Goal: Task Accomplishment & Management: Use online tool/utility

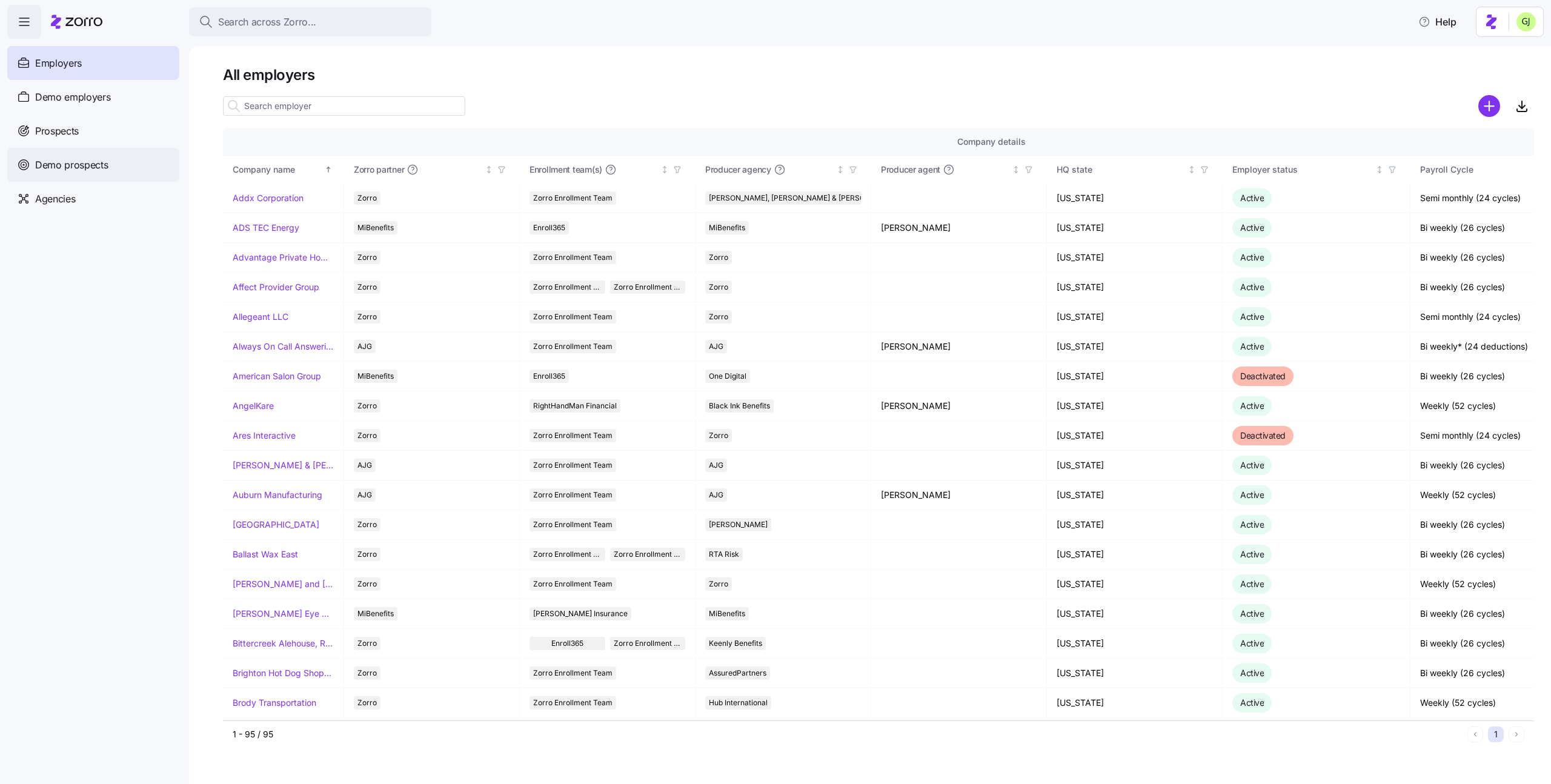
click at [103, 156] on div "Demo prospects" at bounding box center [94, 165] width 172 height 34
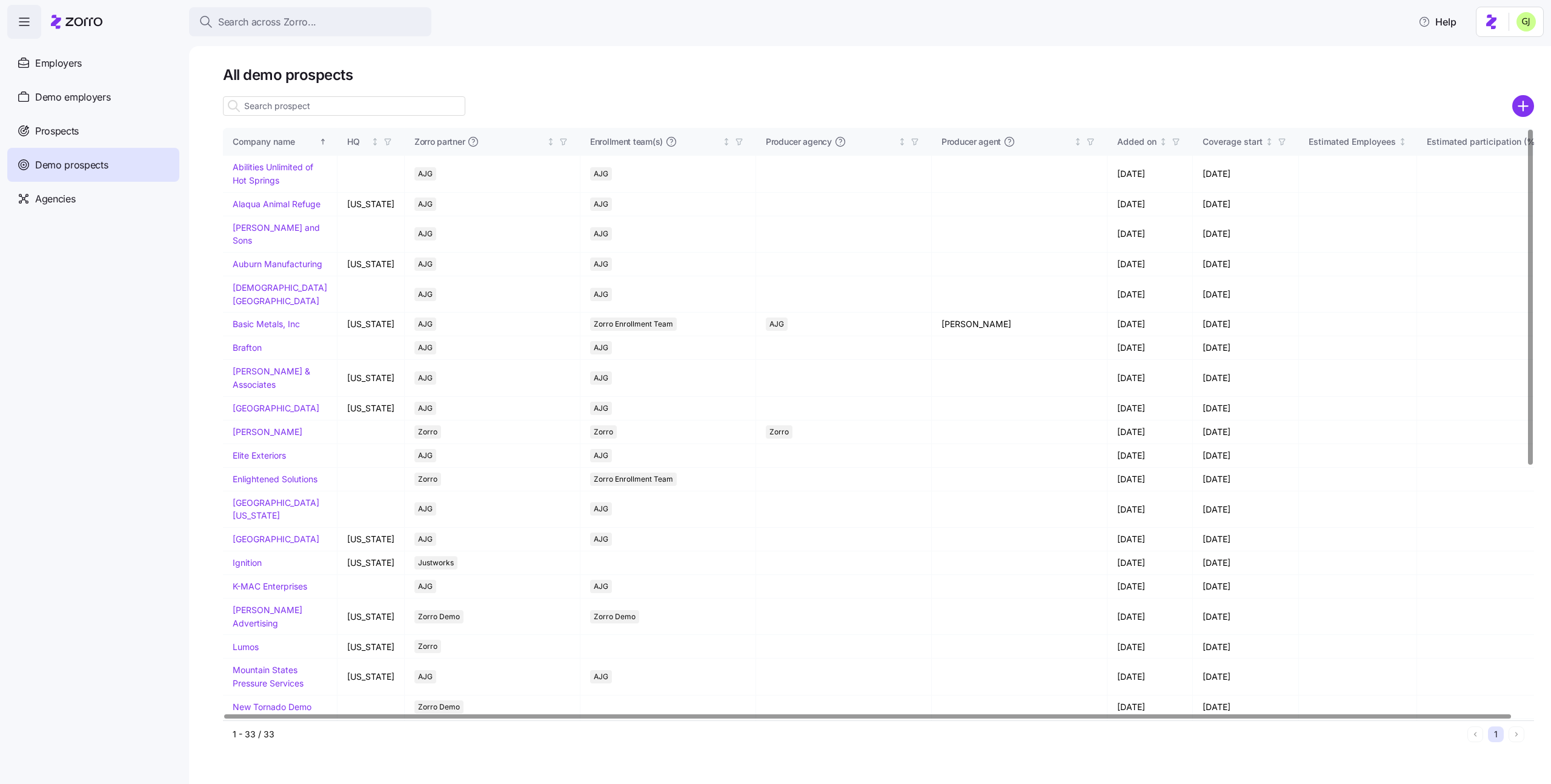
click at [347, 110] on input at bounding box center [344, 106] width 242 height 19
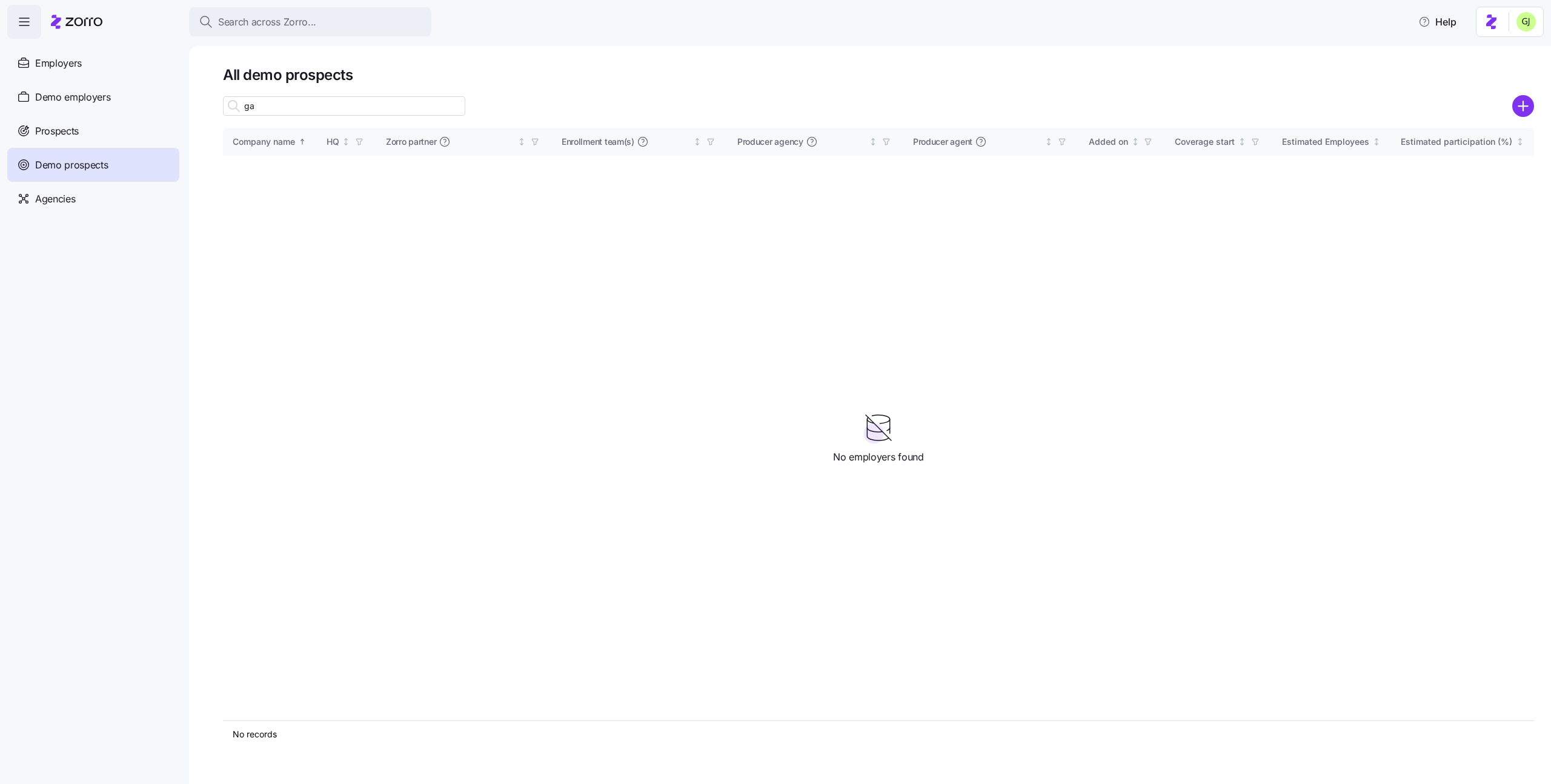
type input "g"
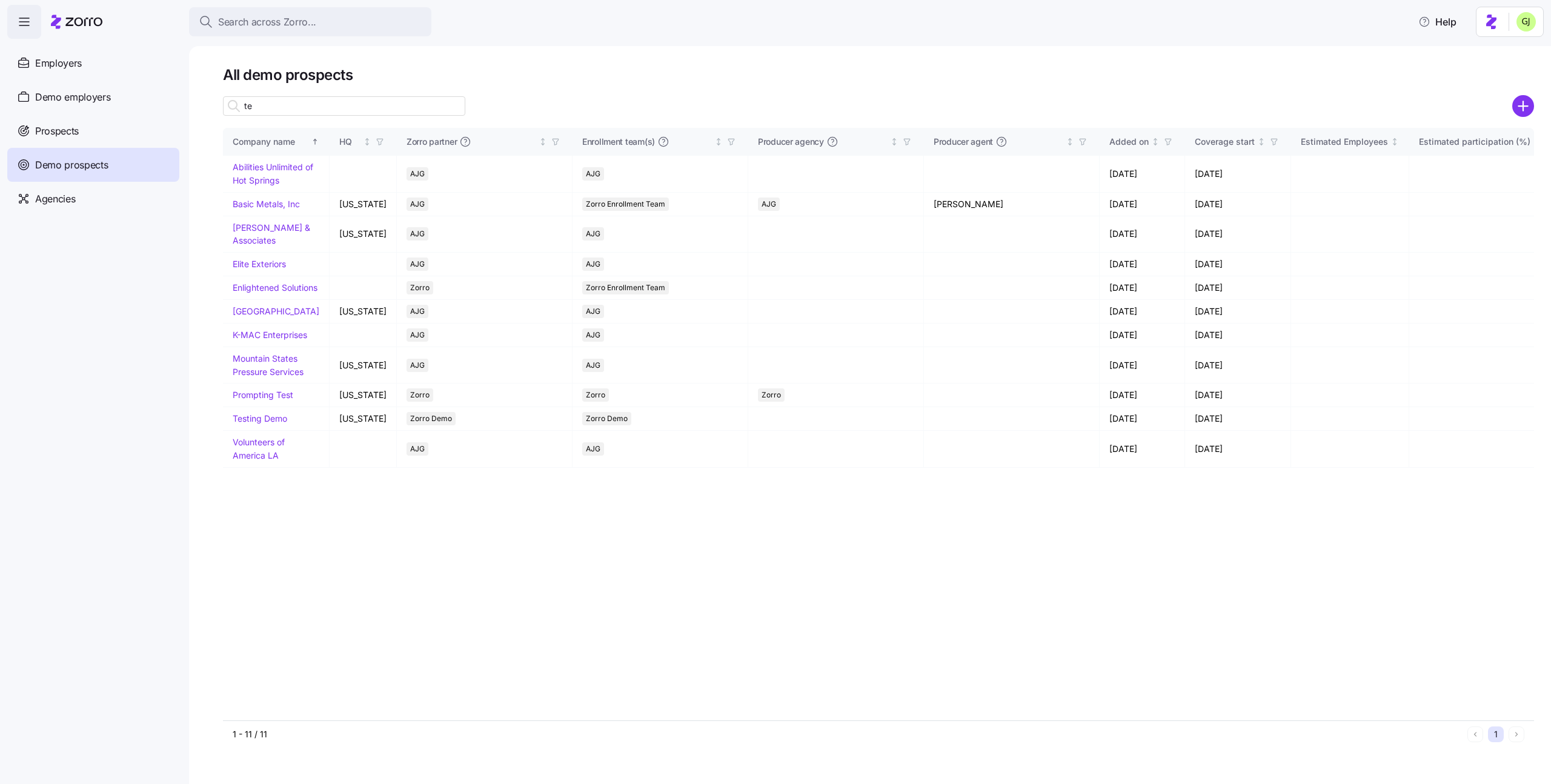
type input "t"
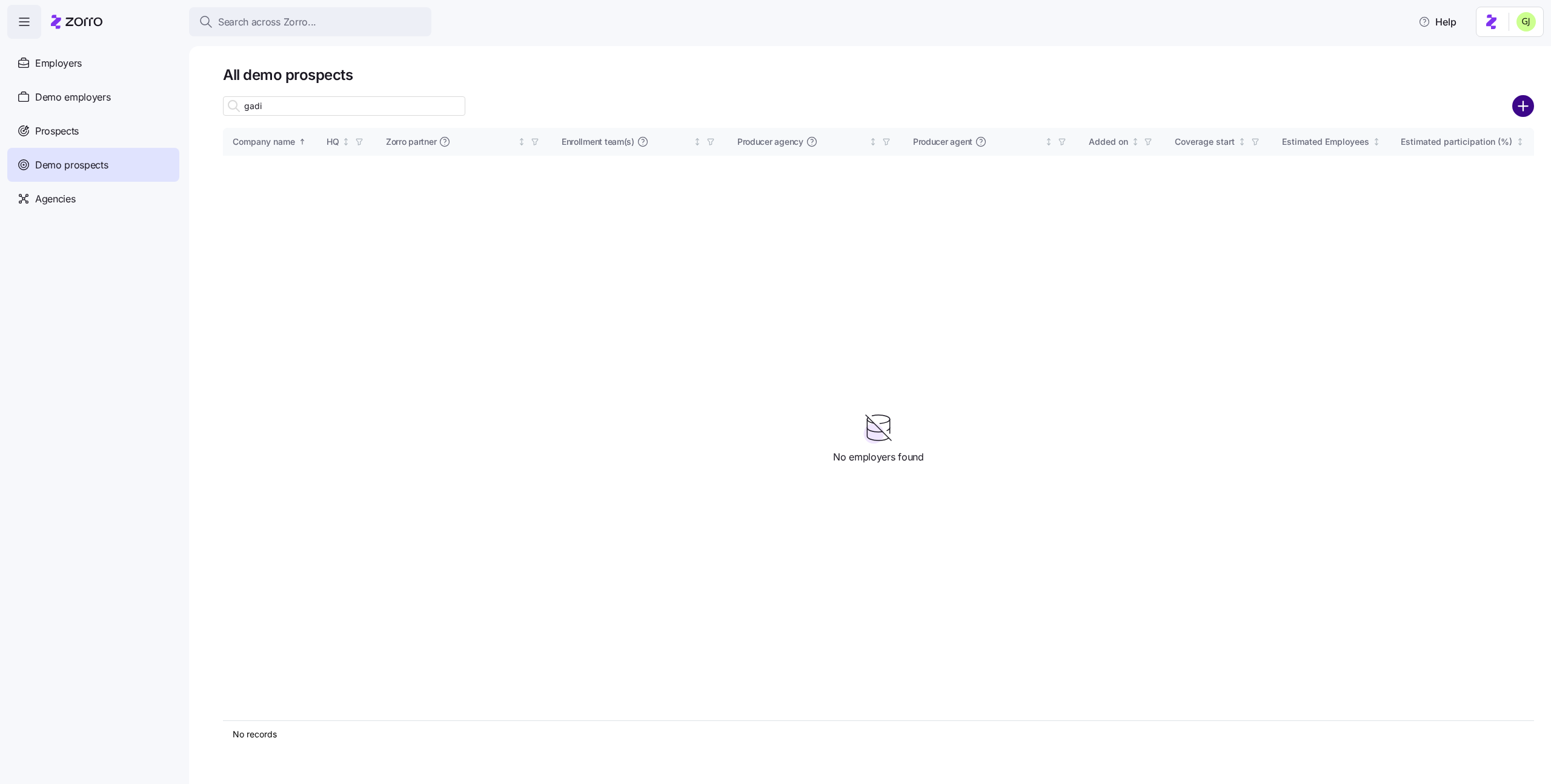
type input "gadi"
click at [1522, 110] on circle "add icon" at bounding box center [1524, 106] width 20 height 20
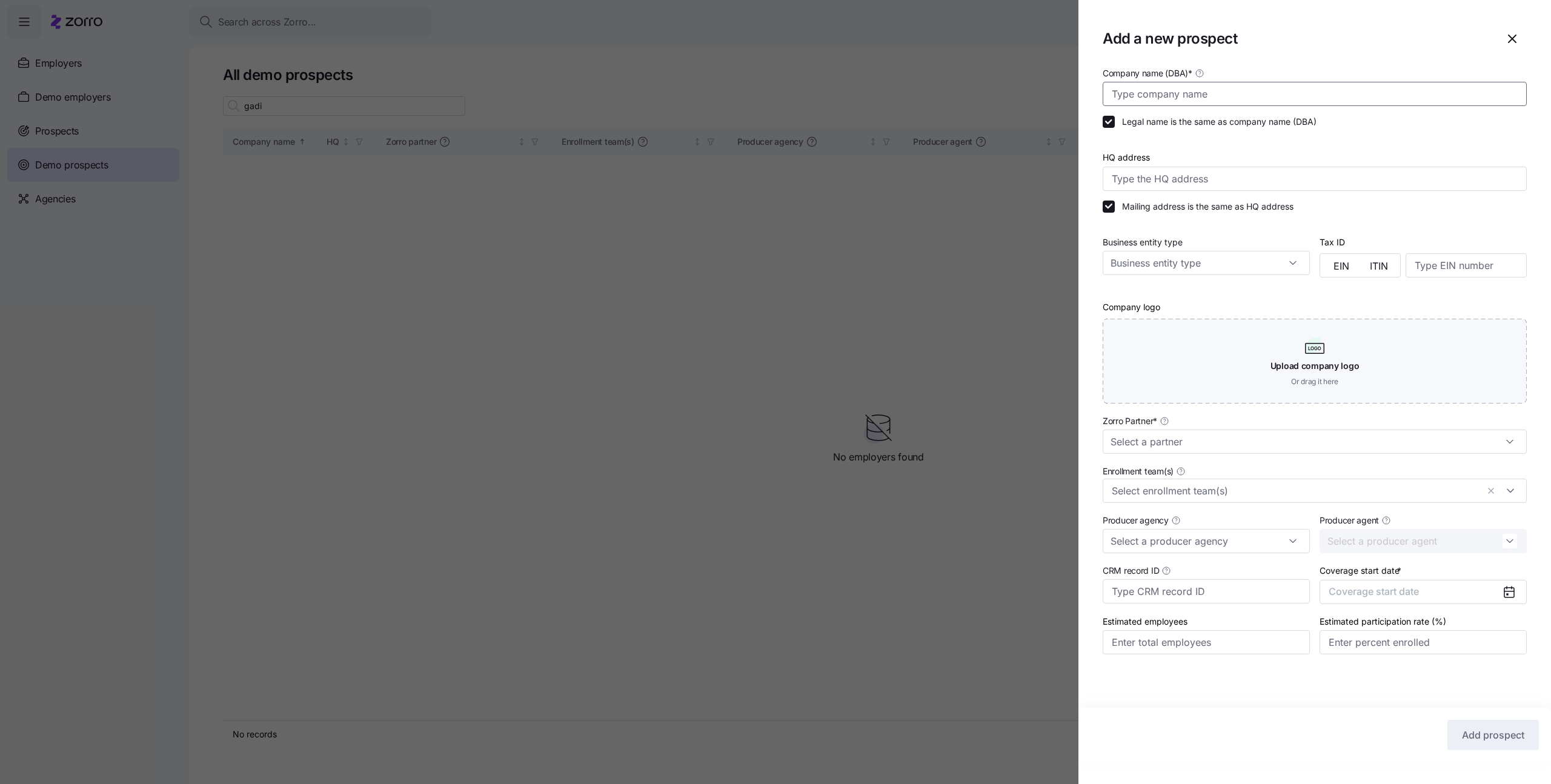
click at [1340, 98] on input "Company name (DBA) *" at bounding box center [1314, 94] width 424 height 24
type input "Gadi test"
click at [1236, 441] on input "Zorro Partner *" at bounding box center [1314, 442] width 424 height 24
click at [1201, 535] on div "Zorro Demo" at bounding box center [1315, 540] width 414 height 23
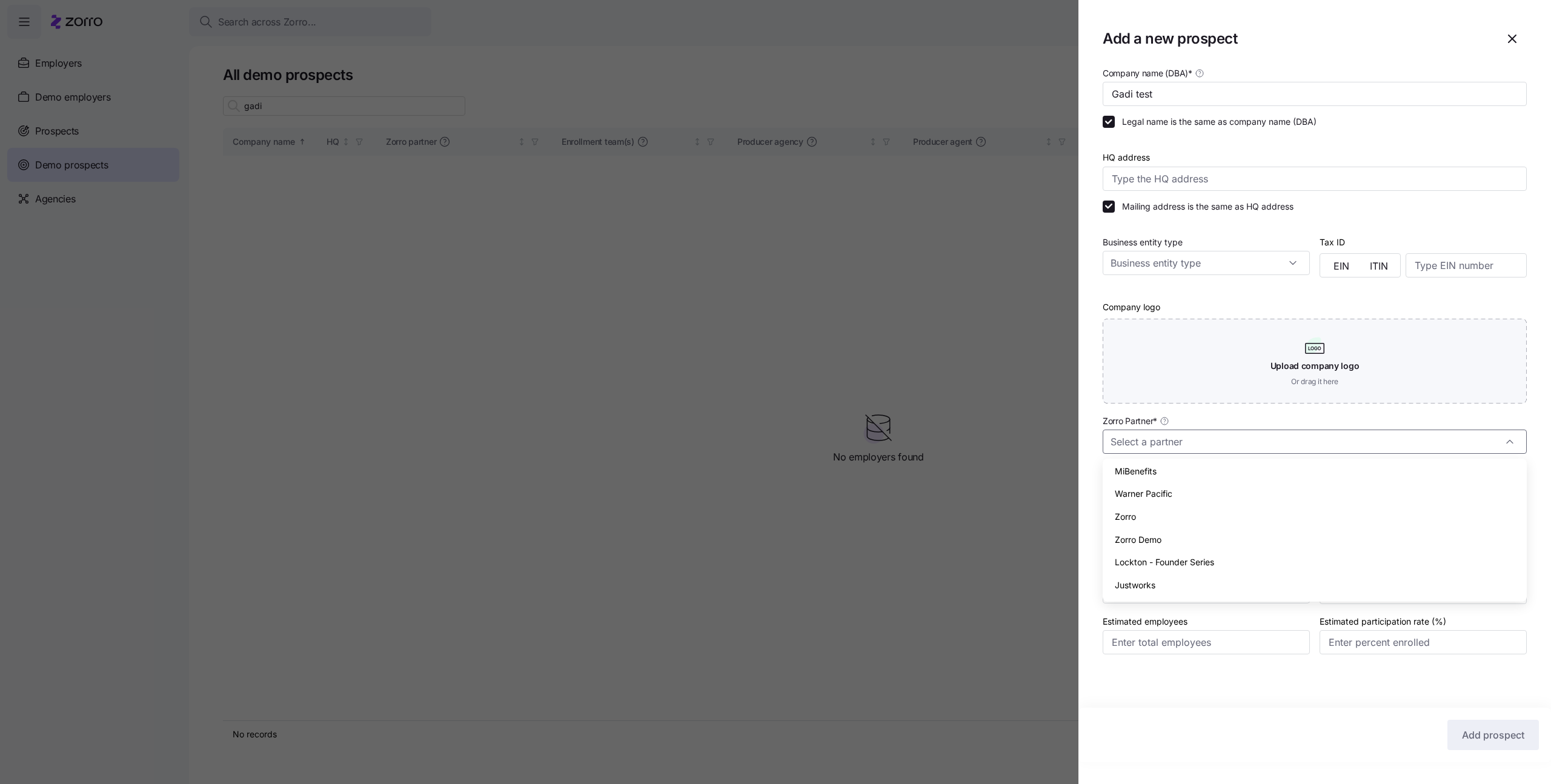
type input "Zorro Demo"
click at [1365, 582] on button "Coverage start date" at bounding box center [1423, 592] width 207 height 24
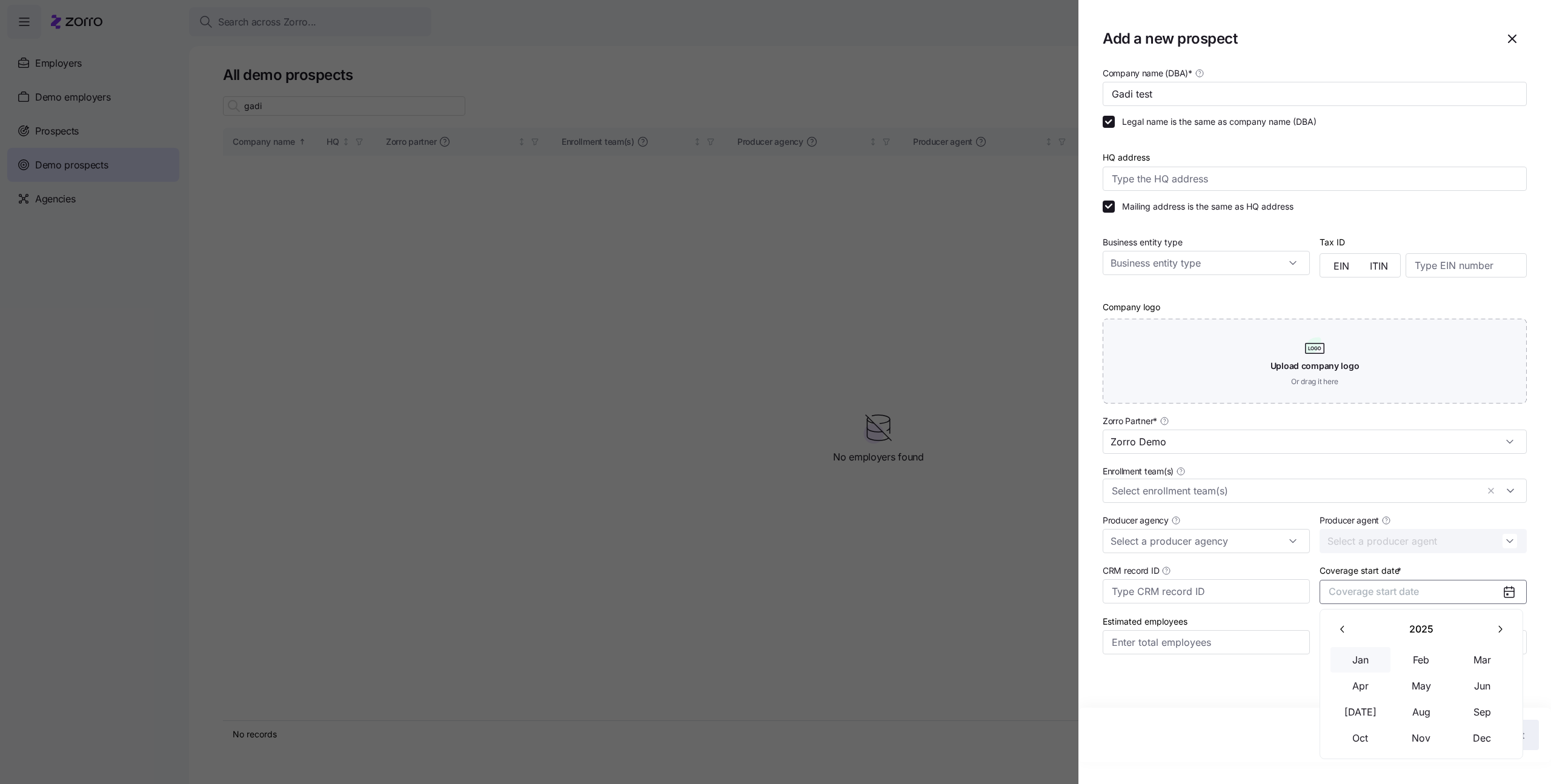
click at [1374, 658] on button "Jan" at bounding box center [1361, 660] width 61 height 25
click at [1475, 727] on button "Add prospect" at bounding box center [1493, 735] width 91 height 30
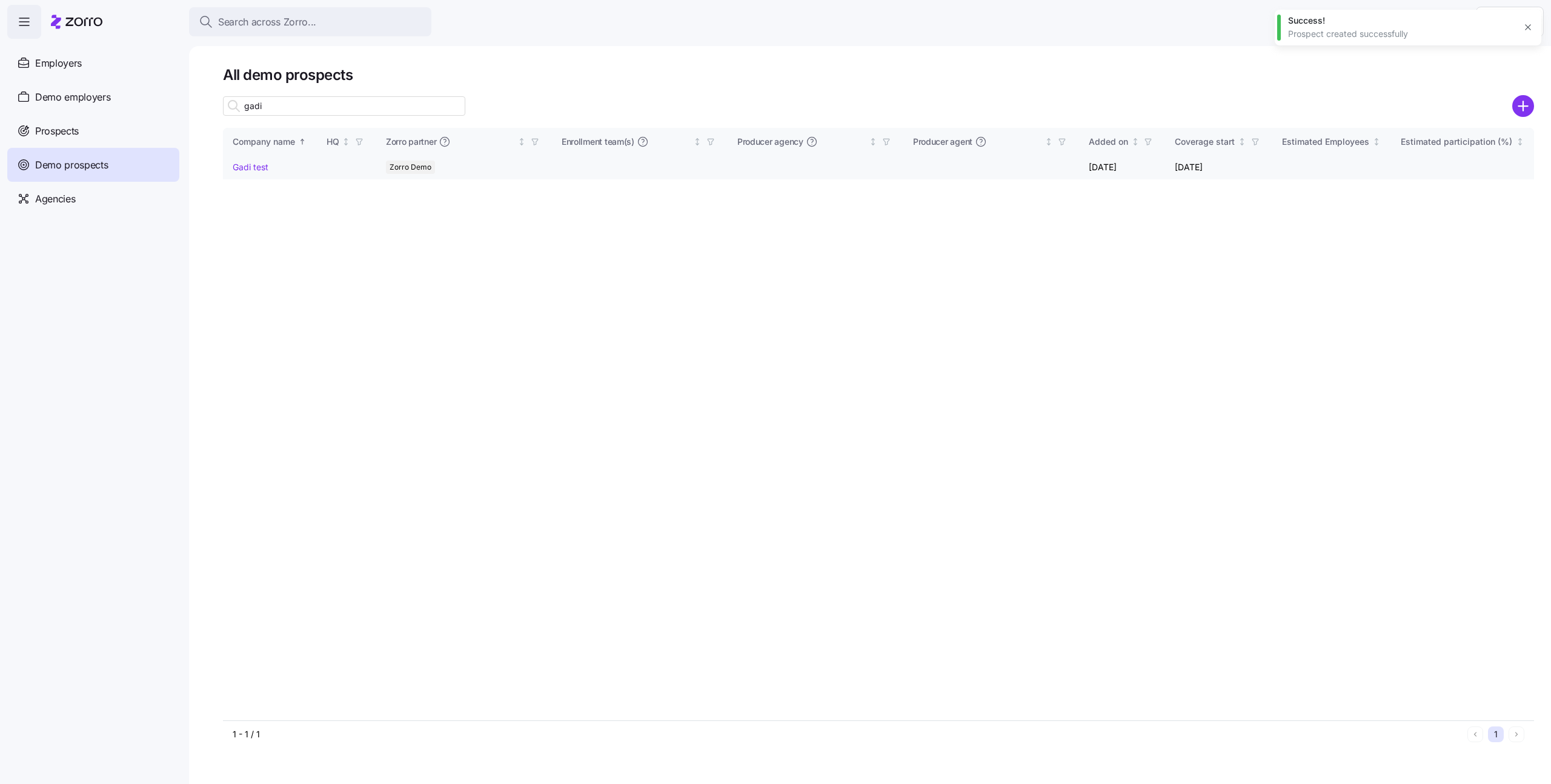
click at [253, 170] on link "Gadi test" at bounding box center [250, 167] width 36 height 10
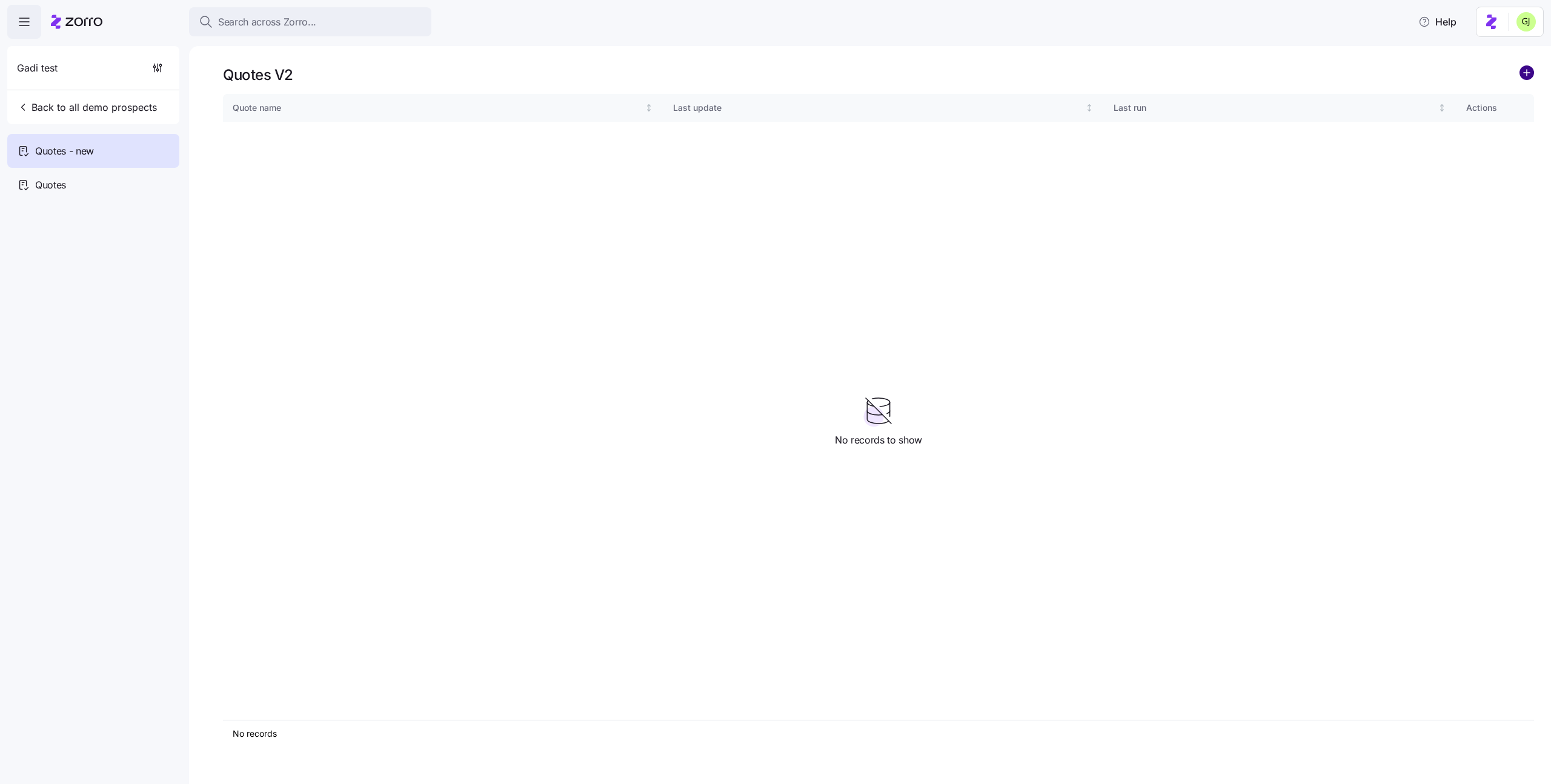
click at [1524, 76] on circle "add icon" at bounding box center [1527, 73] width 13 height 13
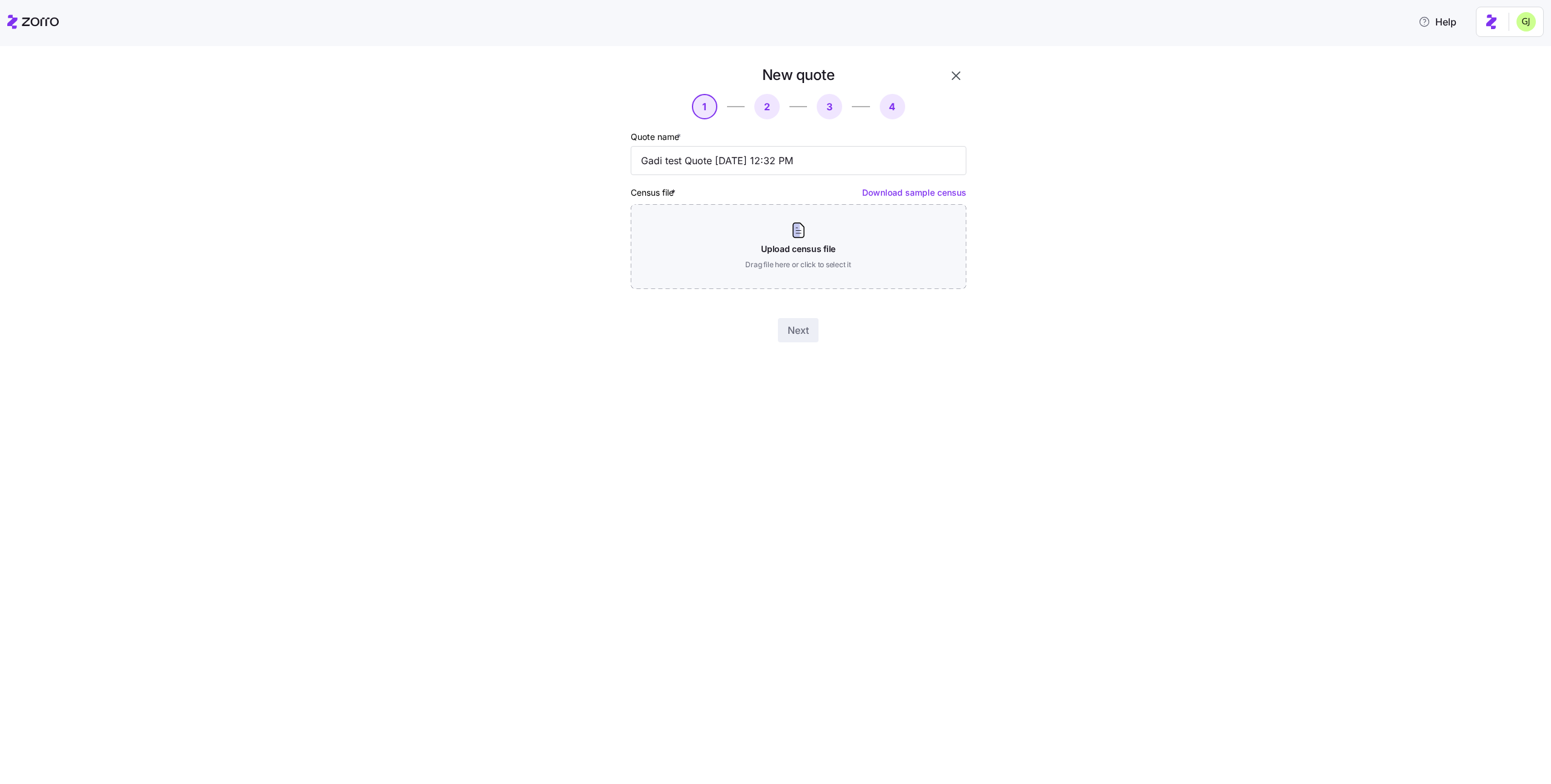
click at [912, 193] on link "Download sample census" at bounding box center [914, 192] width 104 height 10
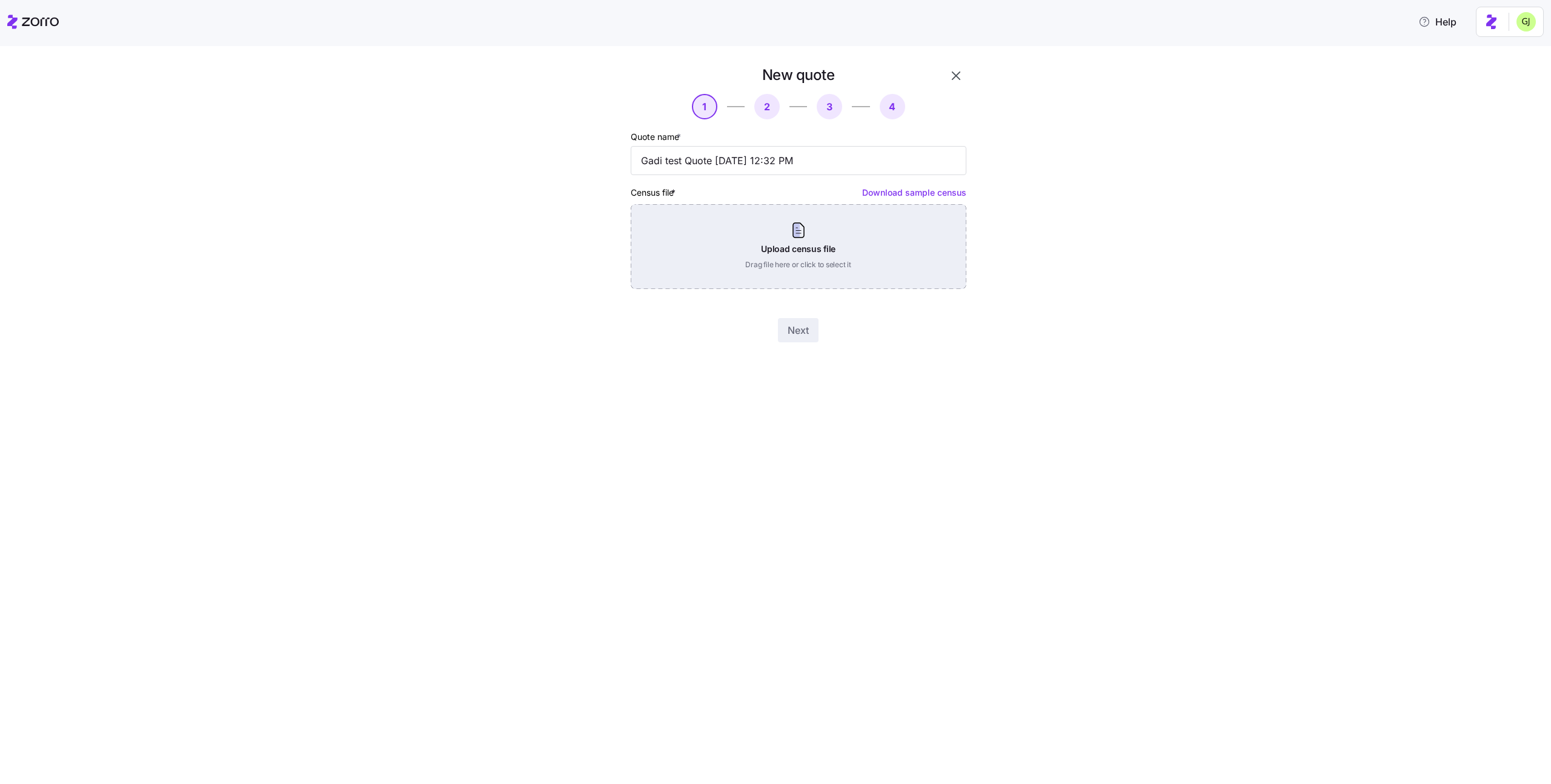
click at [899, 262] on div "Upload census file Drag file here or click to select it" at bounding box center [799, 246] width 336 height 85
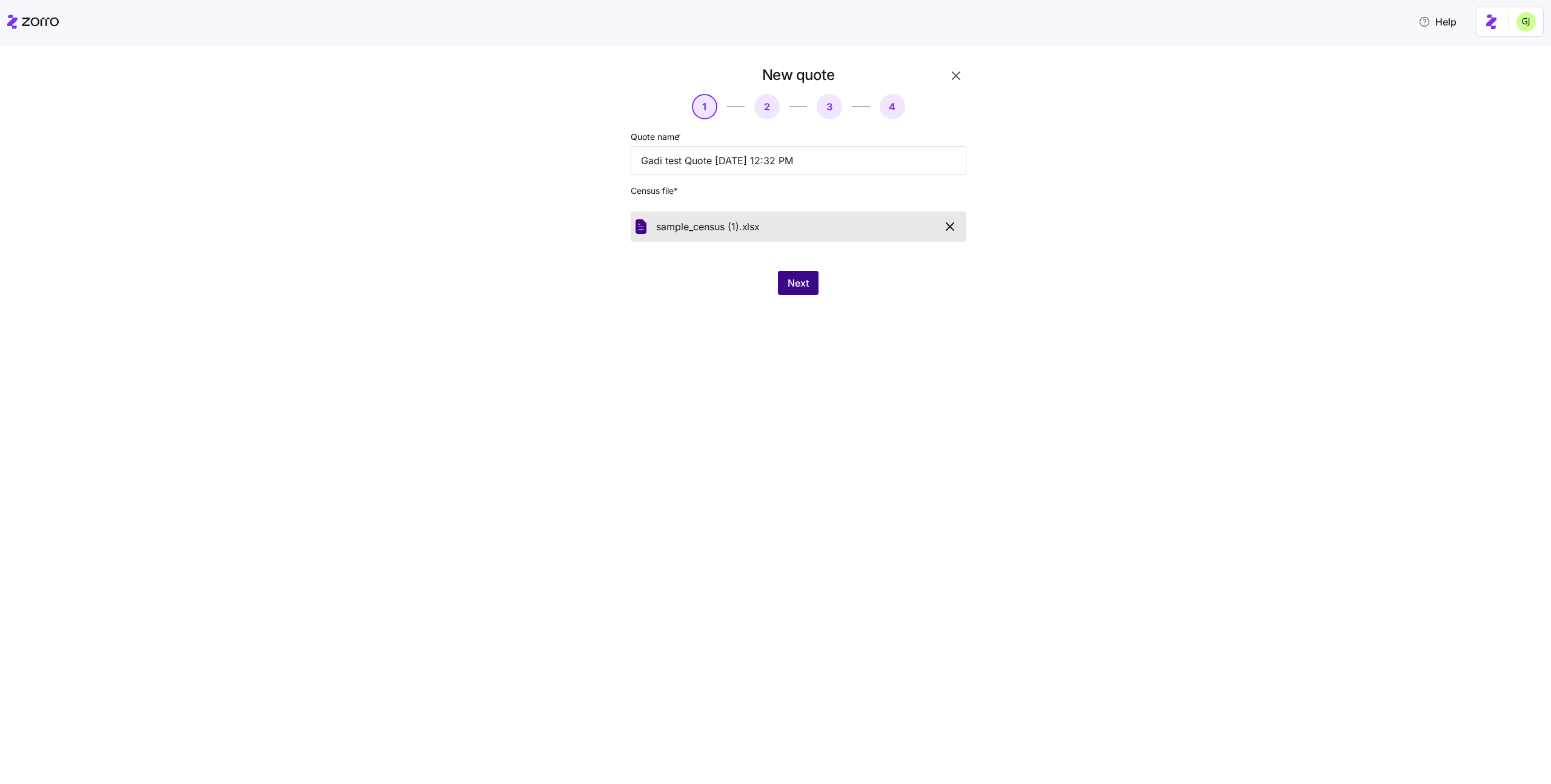
click at [798, 282] on span "Next" at bounding box center [798, 283] width 22 height 15
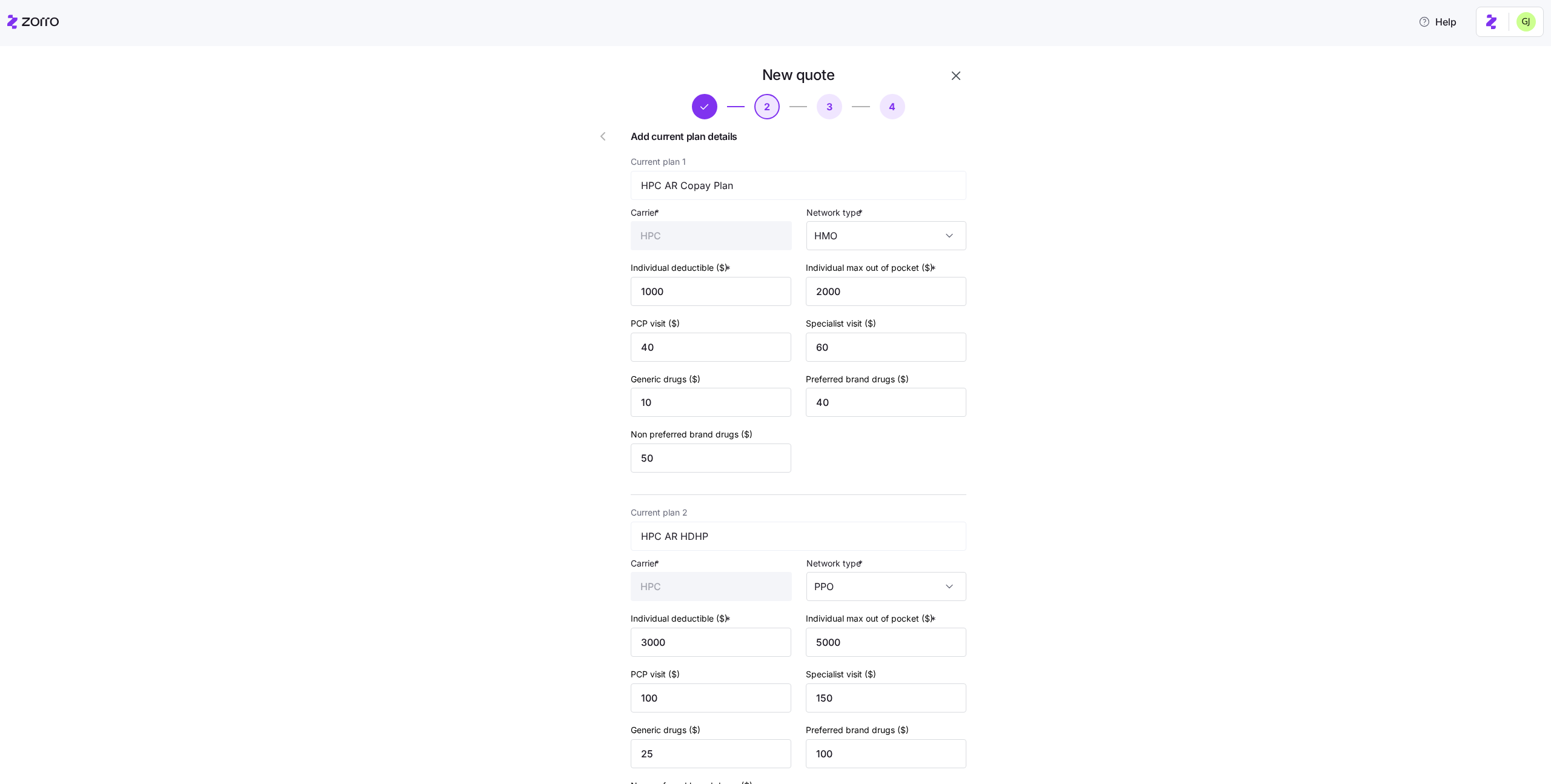
scroll to position [159, 0]
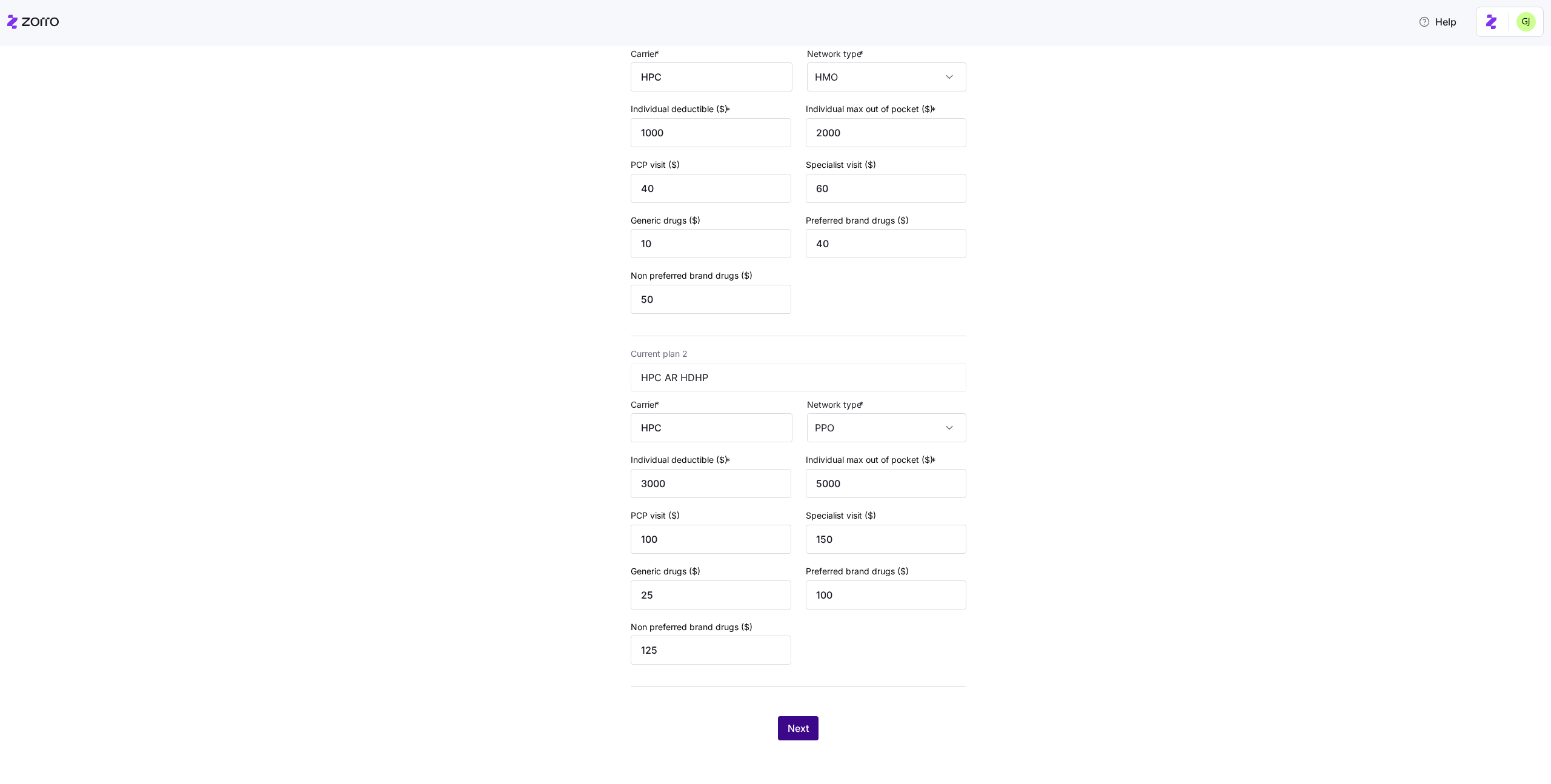
click at [809, 722] on span "Next" at bounding box center [798, 728] width 22 height 15
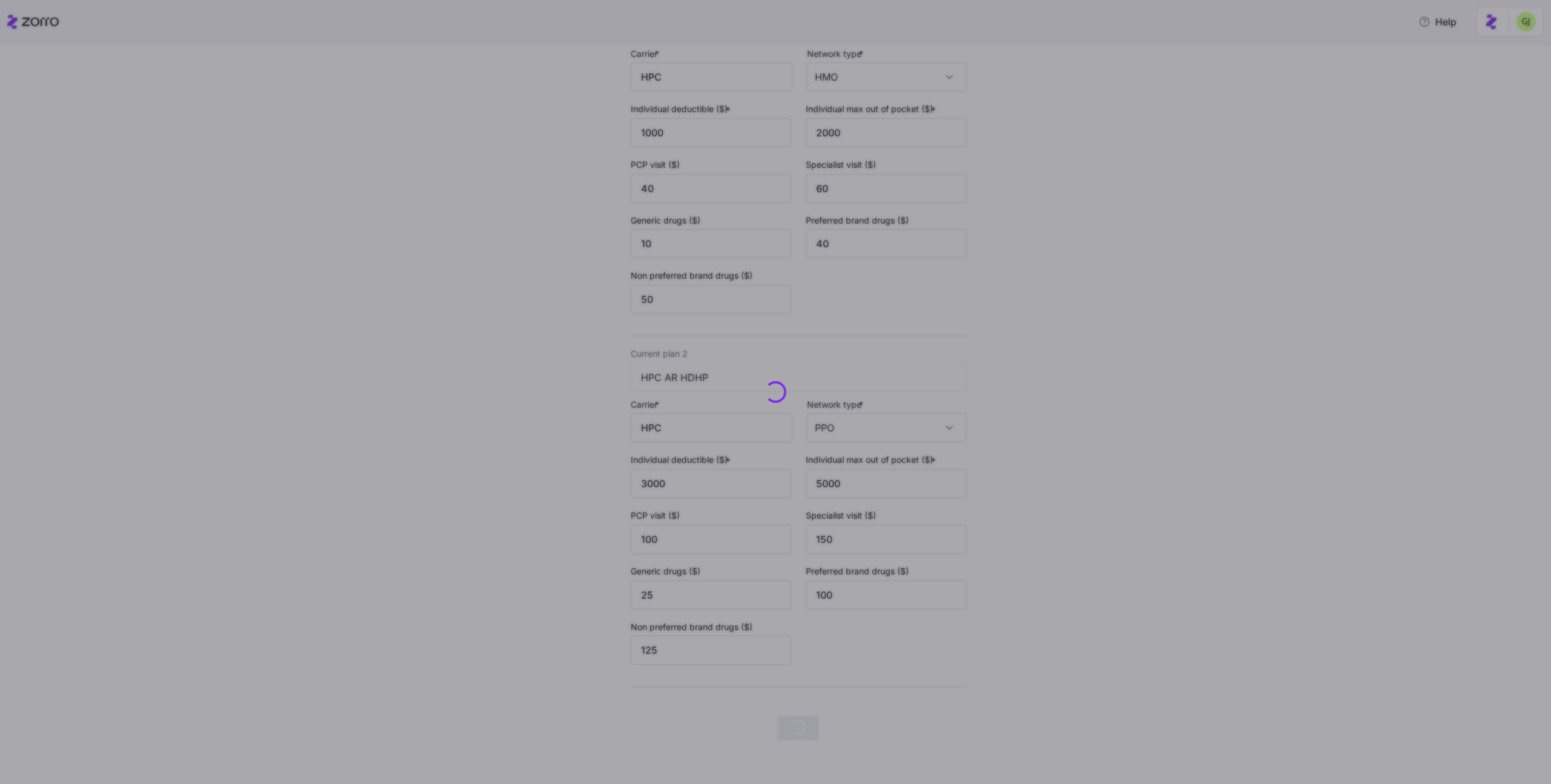
scroll to position [0, 0]
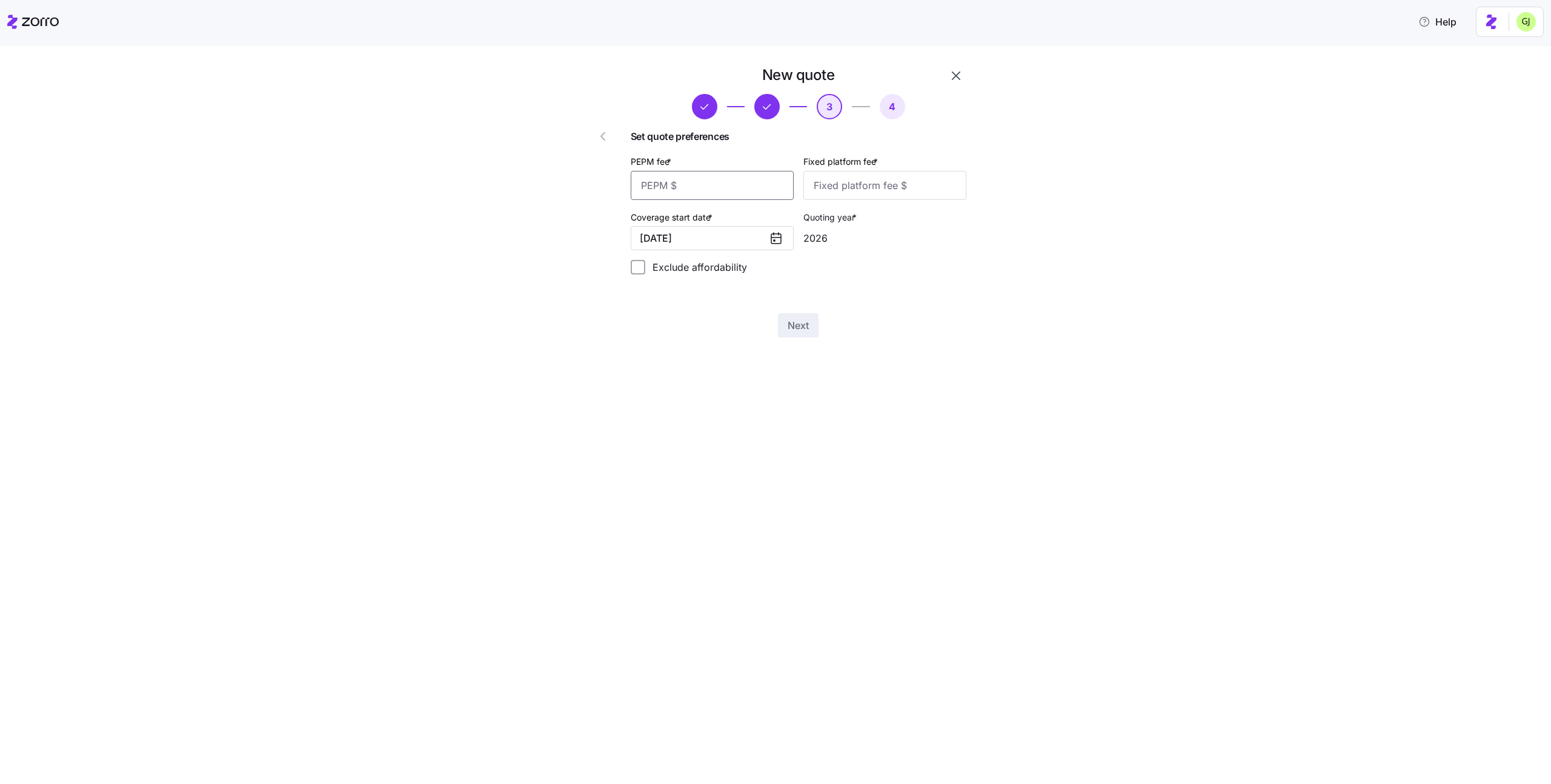
click at [763, 189] on input "PEPM fee *" at bounding box center [713, 185] width 163 height 29
type input "50"
click at [792, 313] on div "Next" at bounding box center [799, 325] width 336 height 24
click at [803, 331] on span "Next" at bounding box center [798, 326] width 22 height 15
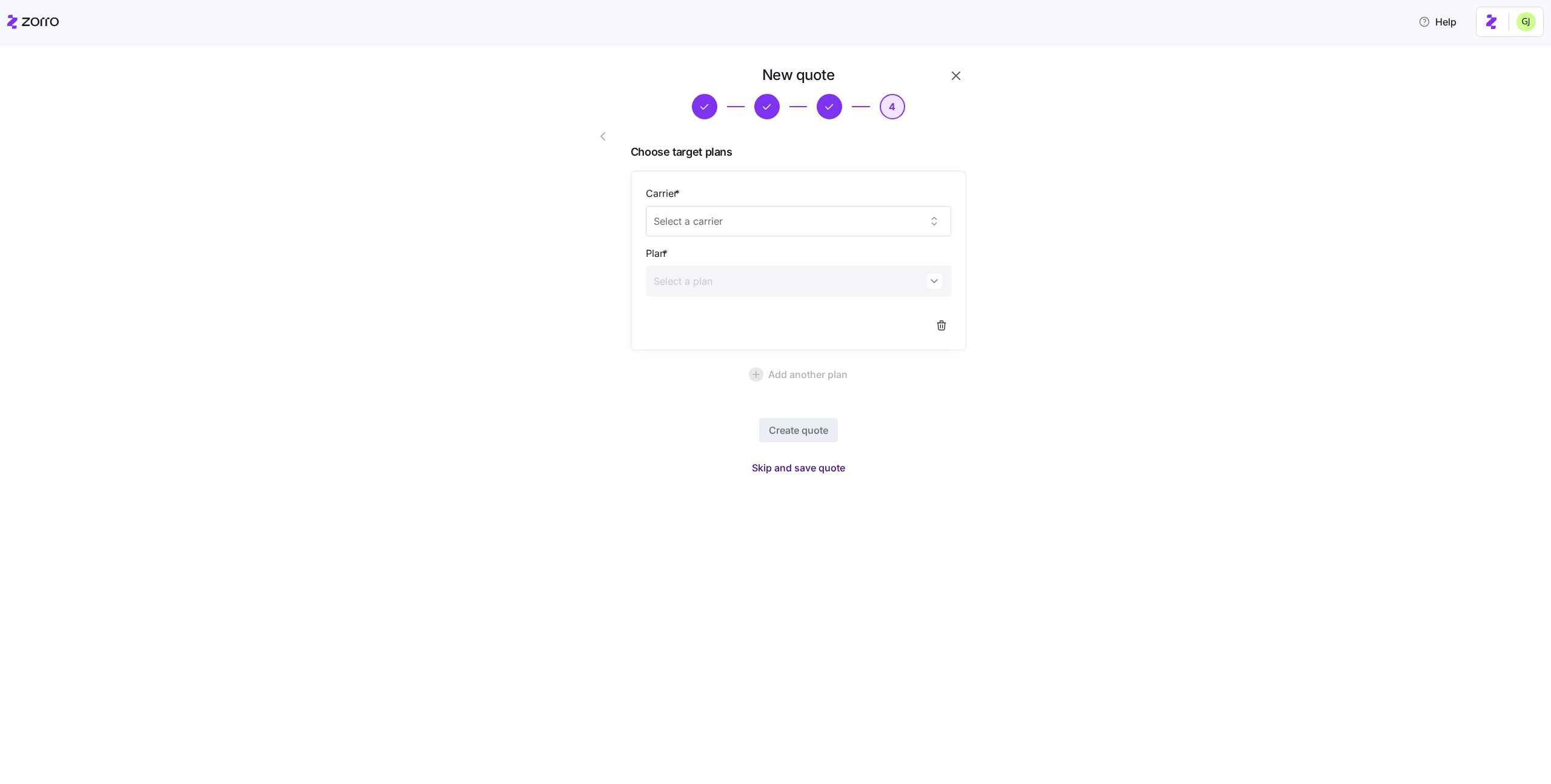
click at [826, 466] on span "Skip and save quote" at bounding box center [799, 468] width 94 height 15
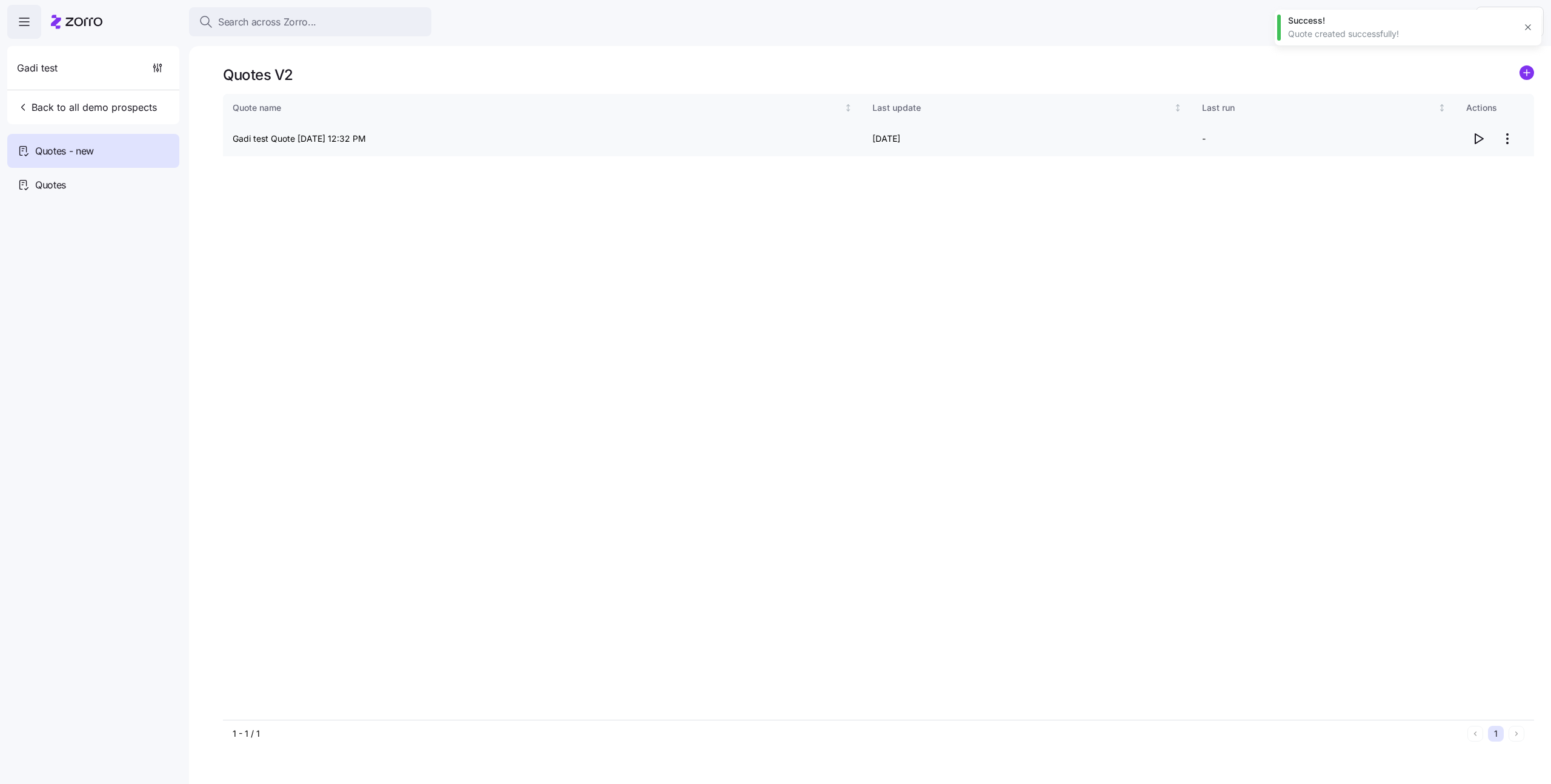
click at [1483, 140] on icon "button" at bounding box center [1479, 139] width 15 height 15
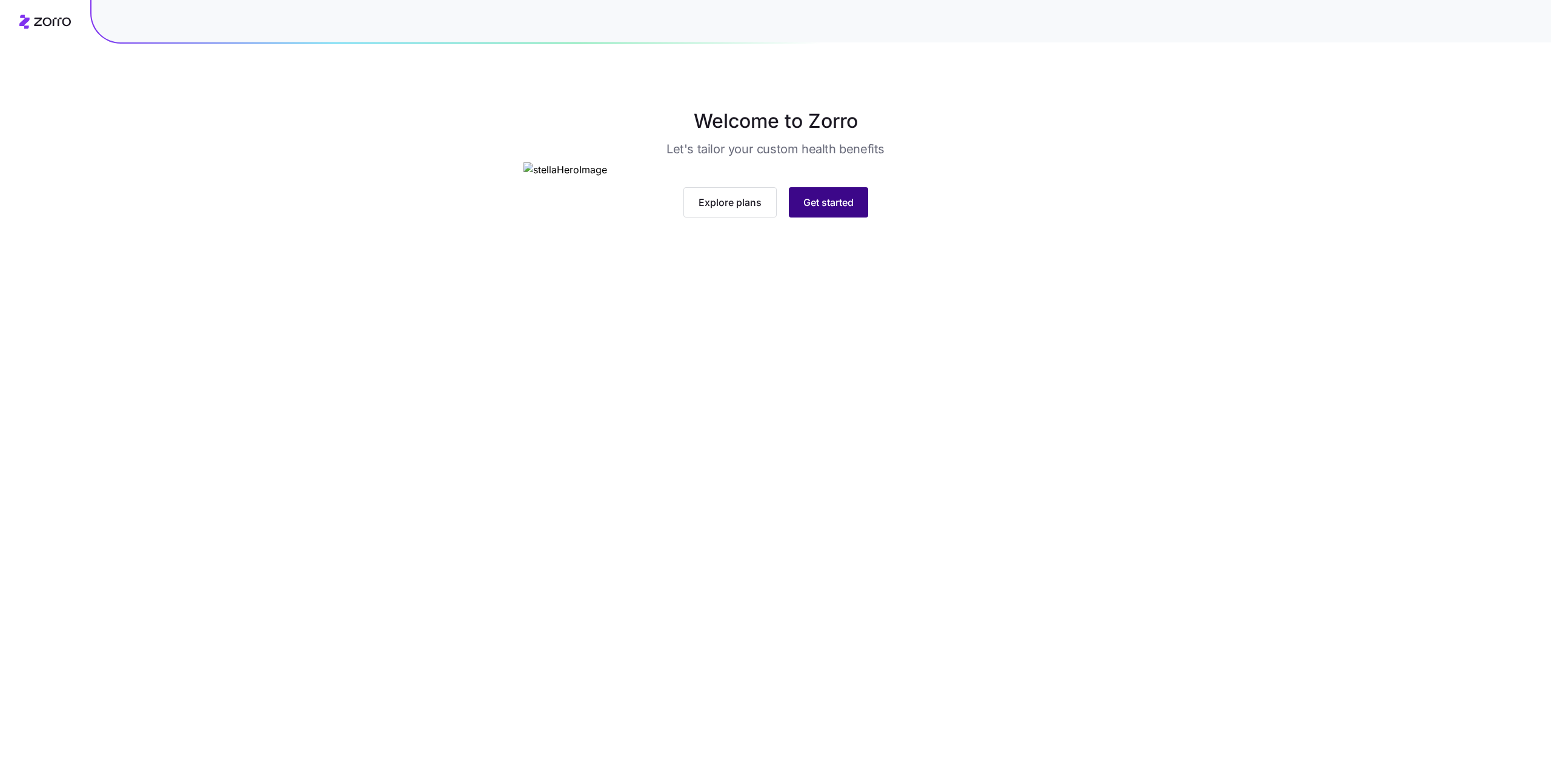
click at [836, 209] on span "Get started" at bounding box center [829, 203] width 50 height 15
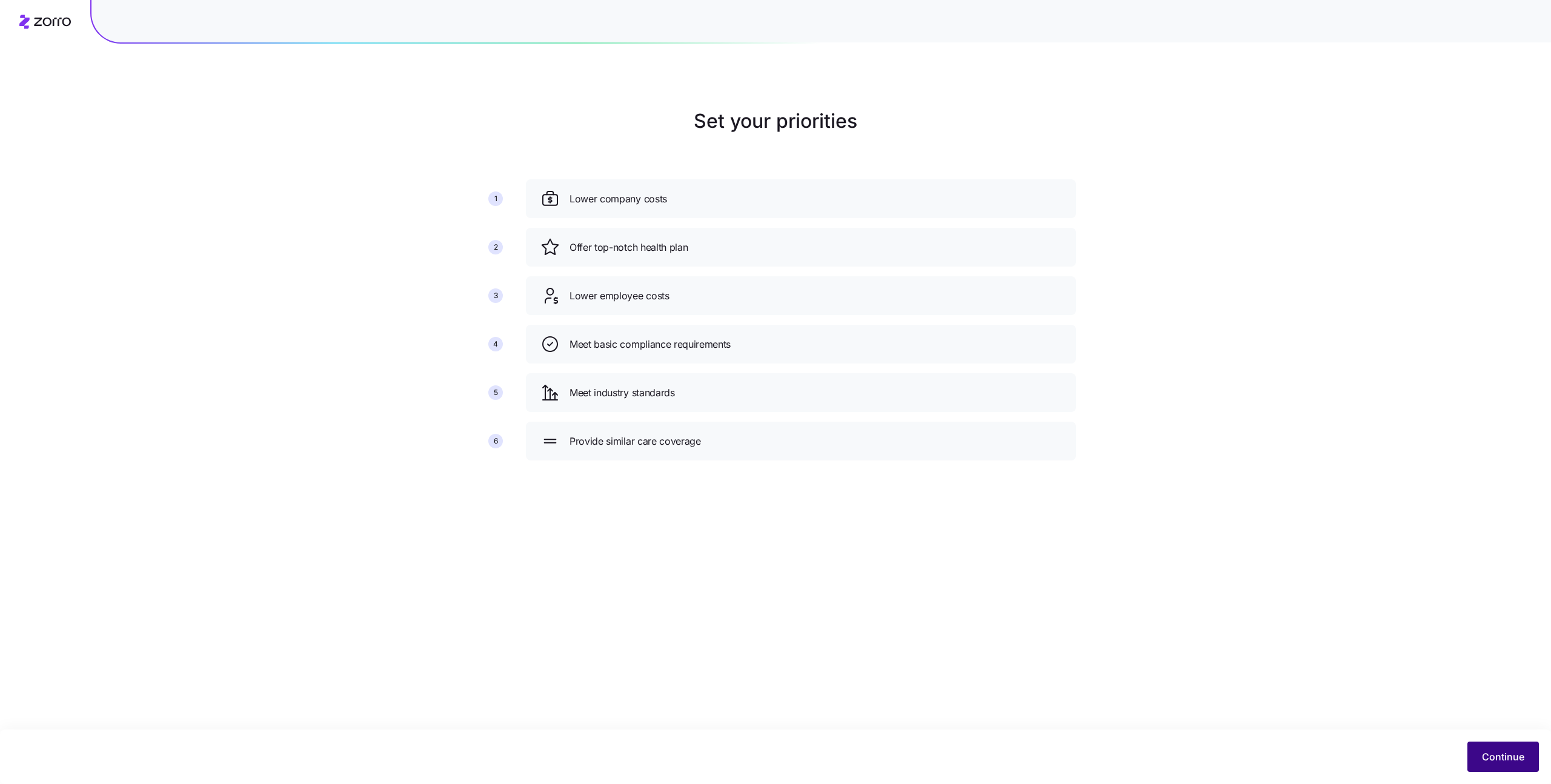
click at [1502, 761] on span "Continue" at bounding box center [1503, 757] width 42 height 15
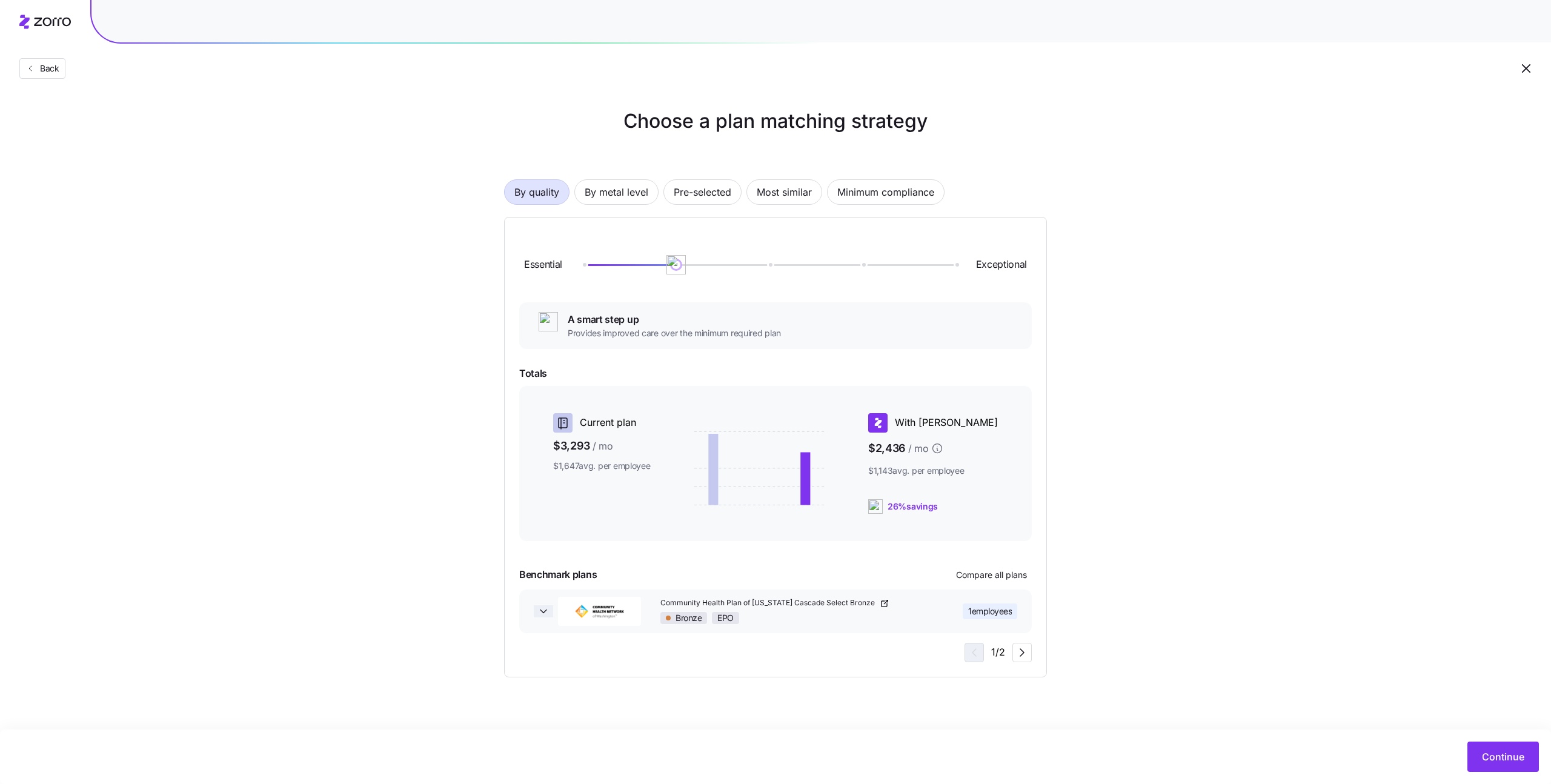
click at [548, 613] on icon "button" at bounding box center [543, 611] width 12 height 12
click at [976, 575] on span "Compare all plans" at bounding box center [991, 575] width 71 height 12
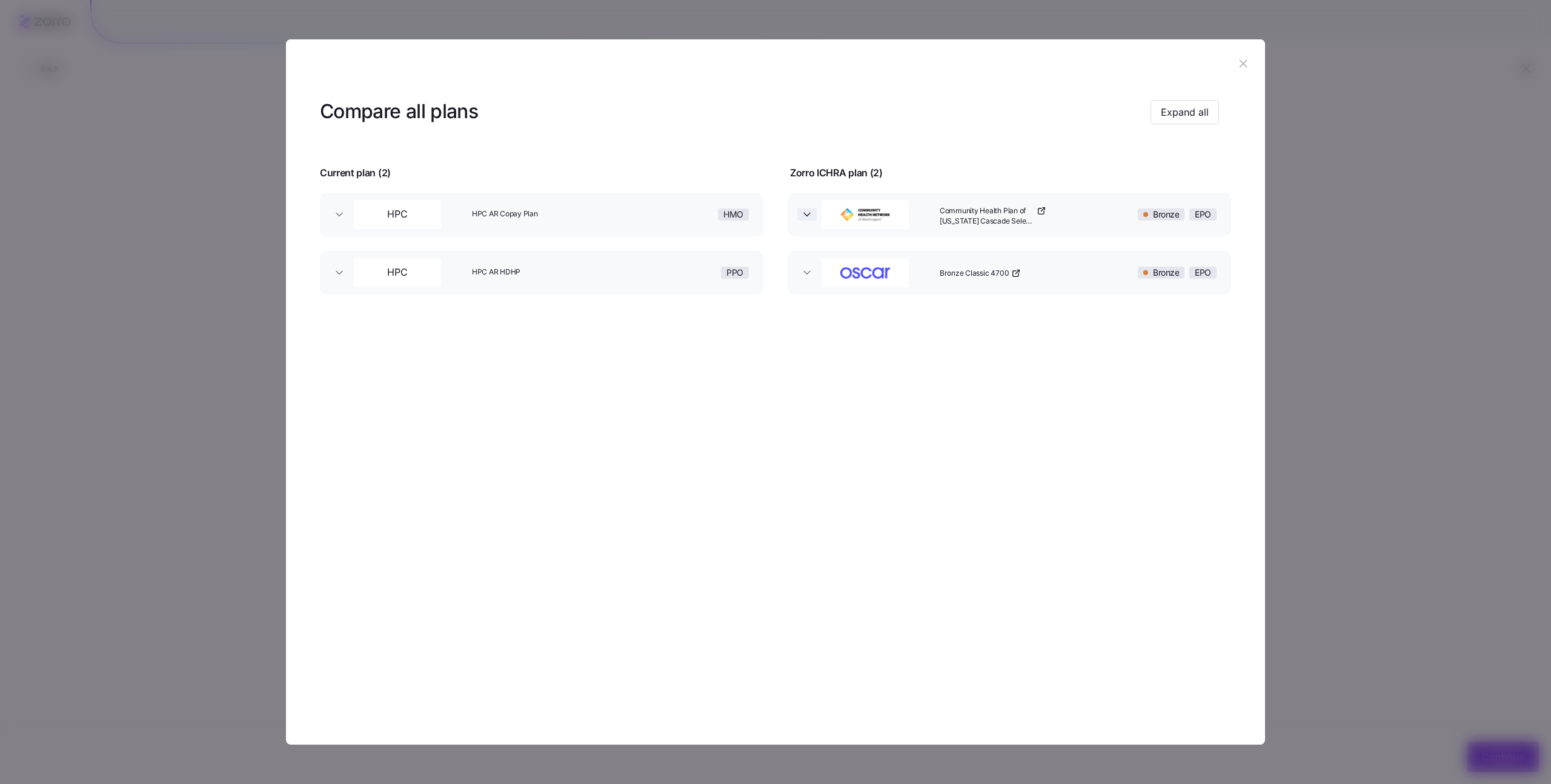
click at [804, 213] on icon "button" at bounding box center [807, 215] width 12 height 12
